Goal: Task Accomplishment & Management: Use online tool/utility

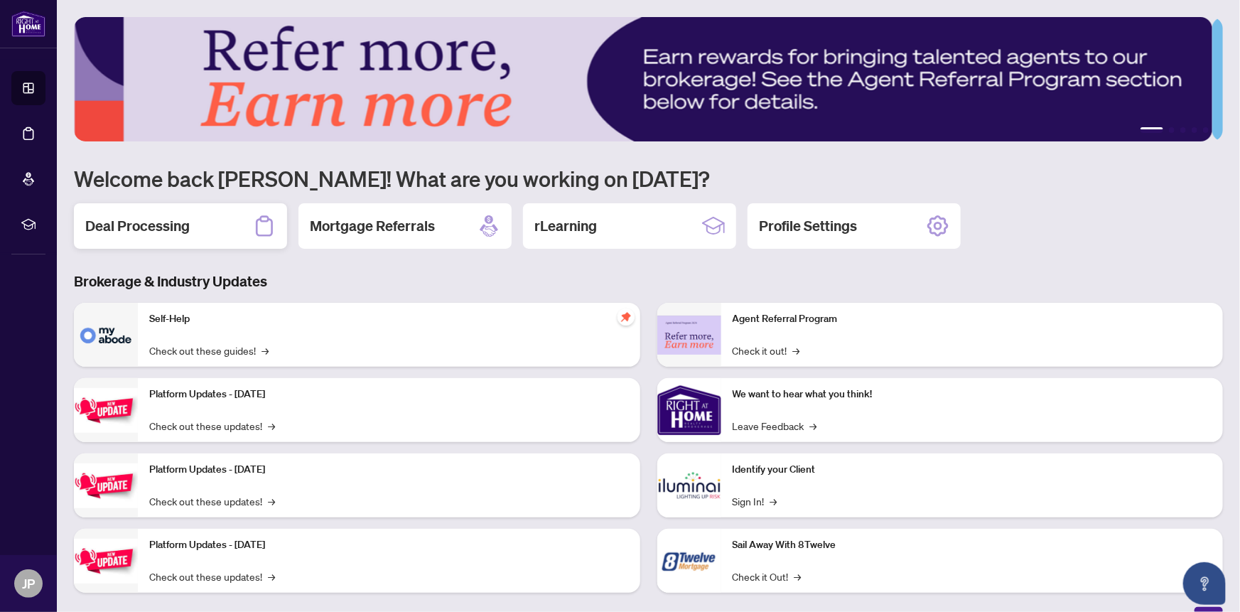
click at [153, 225] on h2 "Deal Processing" at bounding box center [137, 226] width 104 height 20
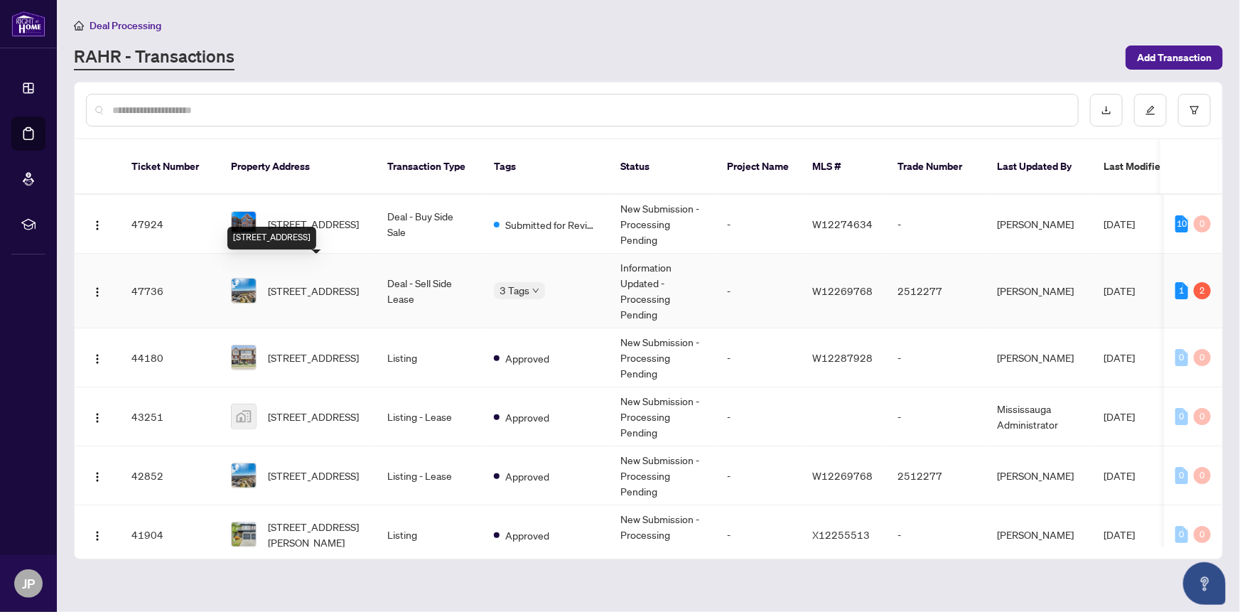
click at [317, 283] on span "[STREET_ADDRESS]" at bounding box center [313, 291] width 91 height 16
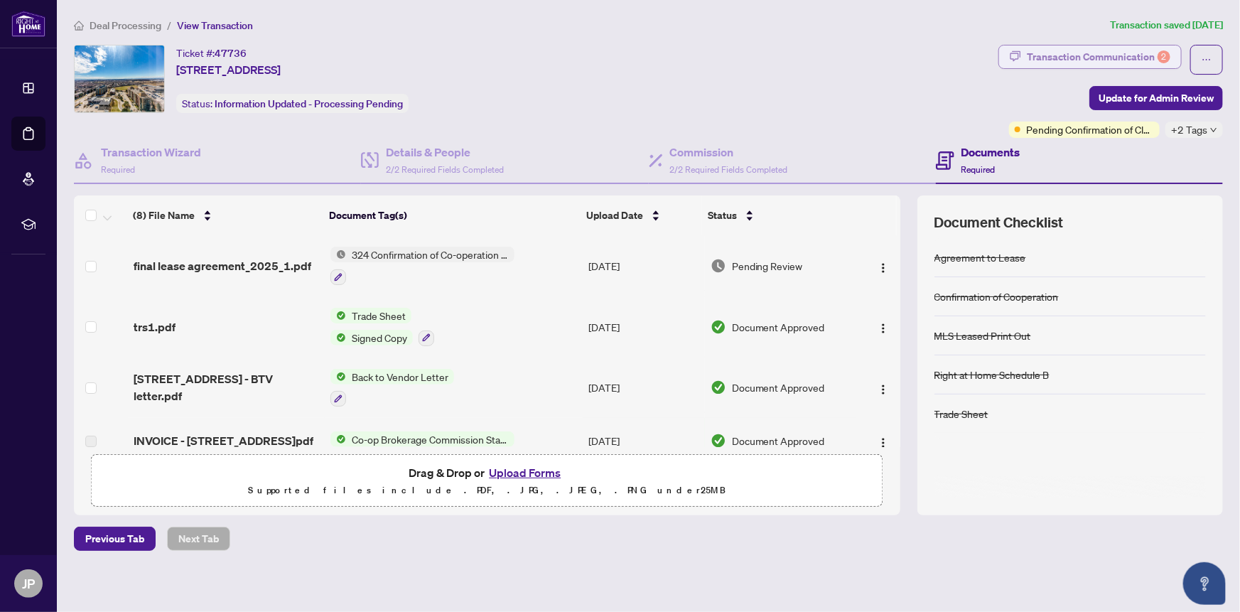
click at [1098, 60] on div "Transaction Communication 2" at bounding box center [1099, 56] width 144 height 23
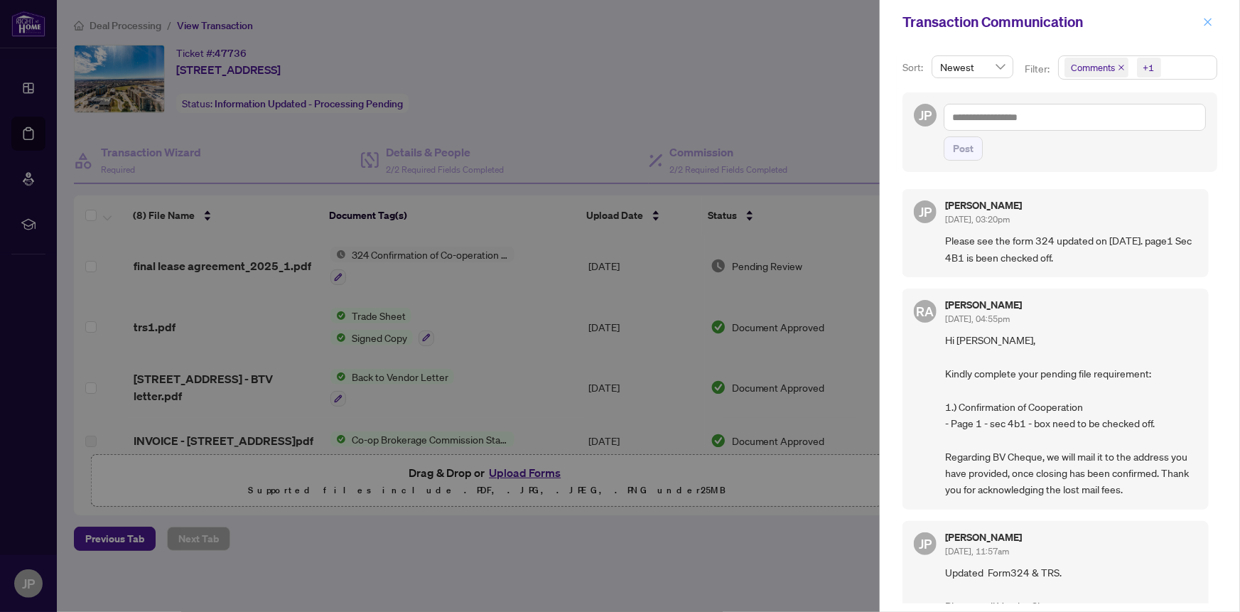
click at [1207, 18] on icon "close" at bounding box center [1208, 22] width 10 height 10
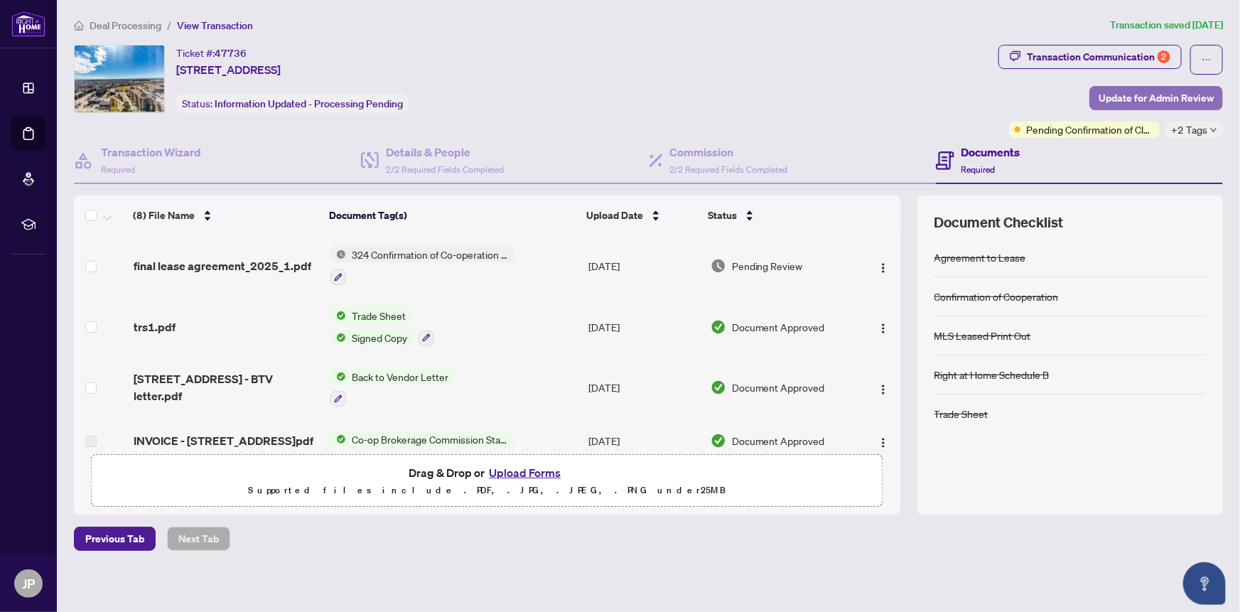
click at [1119, 95] on span "Update for Admin Review" at bounding box center [1156, 98] width 115 height 23
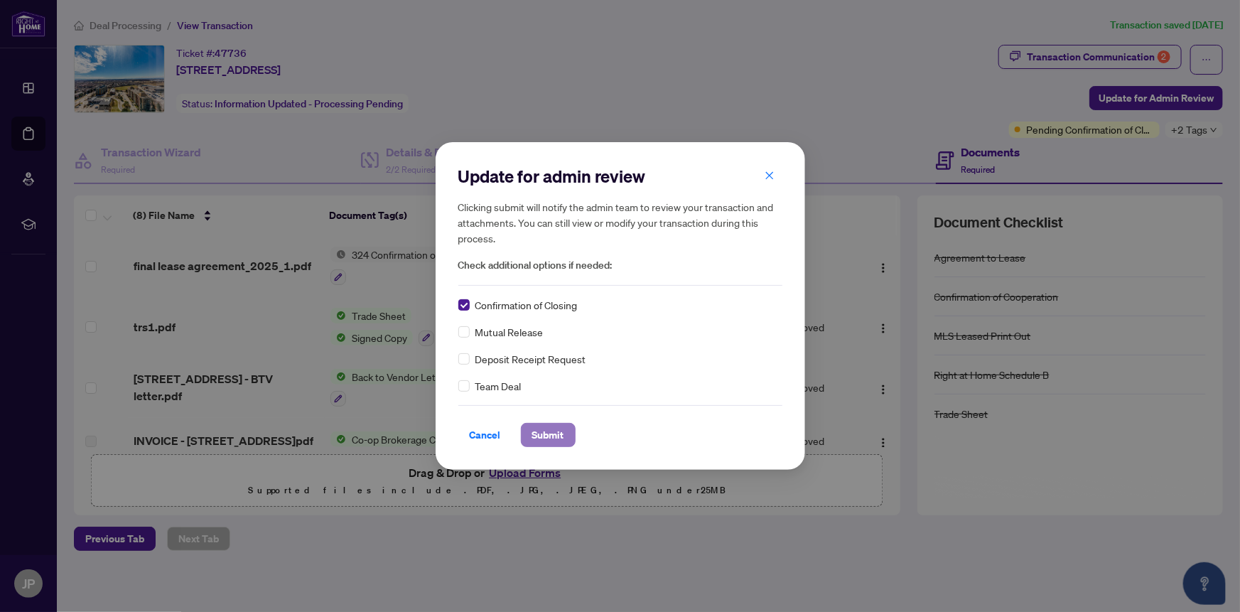
click at [538, 435] on span "Submit" at bounding box center [548, 435] width 32 height 23
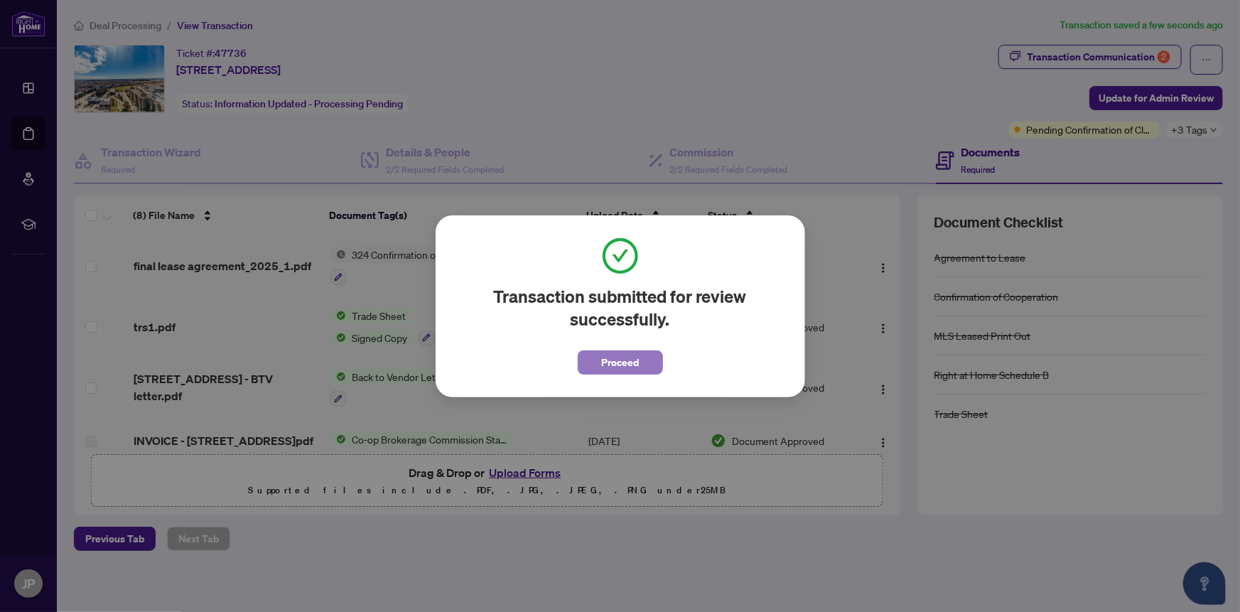
click at [593, 365] on button "Proceed" at bounding box center [620, 362] width 85 height 24
